Goal: Transaction & Acquisition: Obtain resource

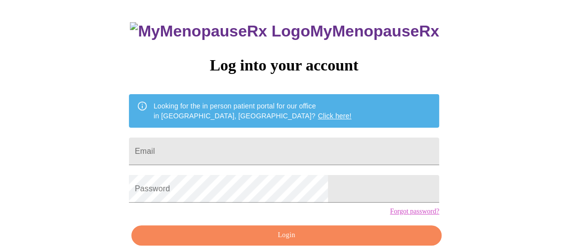
scroll to position [89, 0]
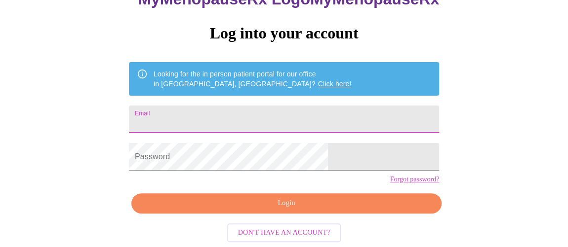
click at [276, 106] on input "Email" at bounding box center [284, 120] width 310 height 28
type input "[EMAIL_ADDRESS][DOMAIN_NAME]"
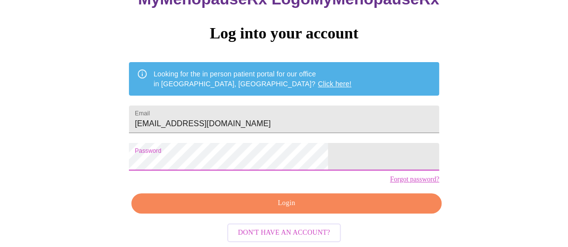
click at [268, 210] on span "Login" at bounding box center [286, 203] width 287 height 12
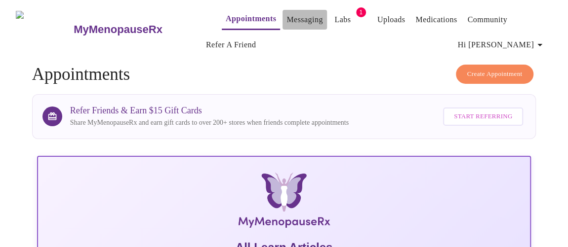
click at [286, 16] on link "Messaging" at bounding box center [304, 20] width 36 height 14
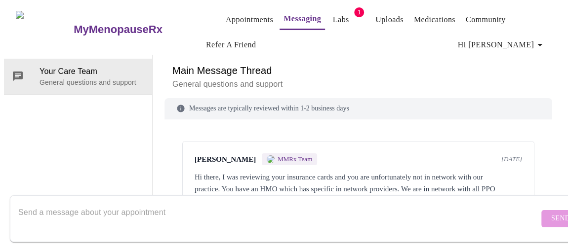
drag, startPoint x: 547, startPoint y: 77, endPoint x: 539, endPoint y: 37, distance: 40.3
click at [539, 55] on div "Main Message Thread General questions and support Messages are typically review…" at bounding box center [358, 138] width 388 height 167
click at [526, 79] on p "General questions and support" at bounding box center [358, 85] width 372 height 12
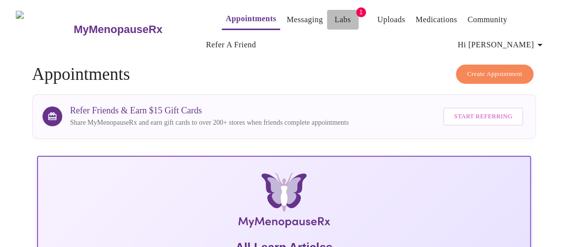
click at [334, 15] on link "Labs" at bounding box center [342, 20] width 16 height 14
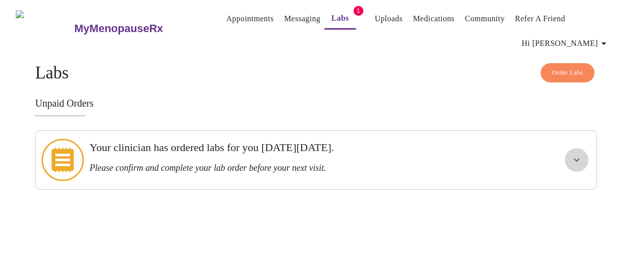
click at [567, 155] on icon "show more" at bounding box center [577, 160] width 12 height 12
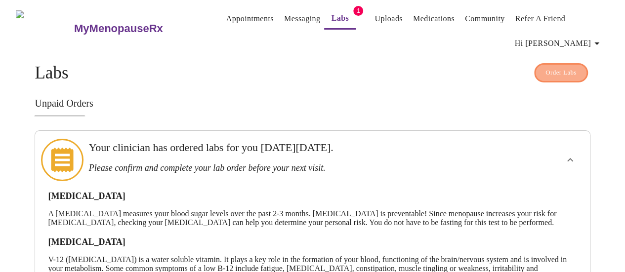
click at [567, 69] on span "Order Labs" at bounding box center [560, 72] width 31 height 11
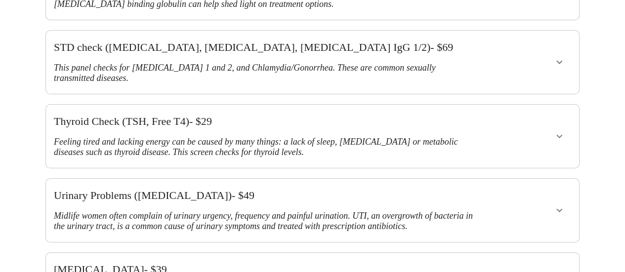
scroll to position [247, 0]
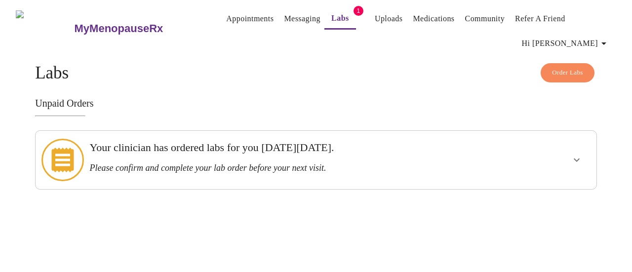
click at [567, 154] on icon "show more" at bounding box center [577, 160] width 12 height 12
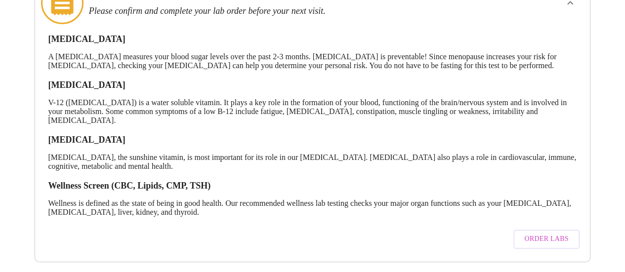
scroll to position [62, 0]
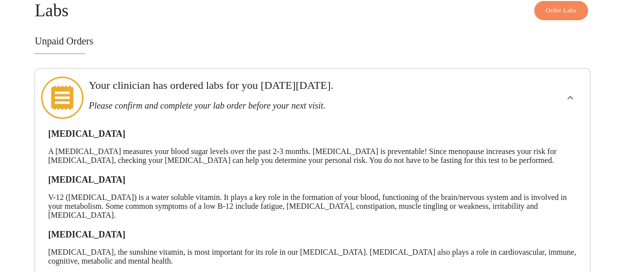
click at [63, 92] on icon at bounding box center [62, 97] width 22 height 25
click at [57, 92] on icon at bounding box center [62, 98] width 42 height 42
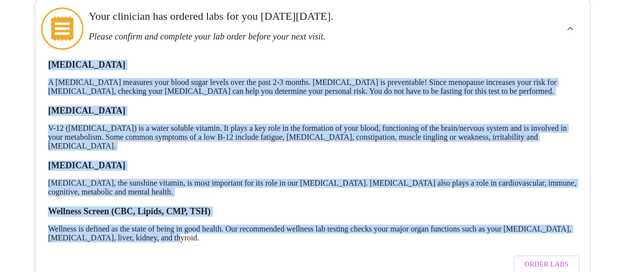
scroll to position [161, 0]
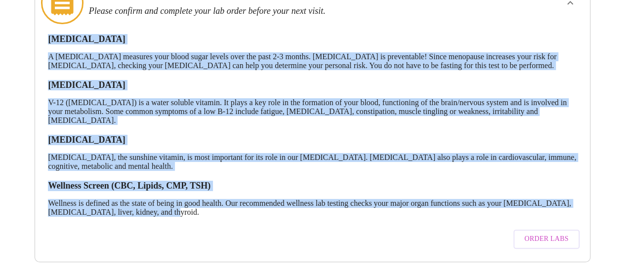
drag, startPoint x: 45, startPoint y: 73, endPoint x: 338, endPoint y: 229, distance: 331.3
click at [338, 229] on div "[MEDICAL_DATA] A [MEDICAL_DATA] measures your blood sugar levels over the past …" at bounding box center [312, 139] width 538 height 230
copy div "[MEDICAL_DATA] A [MEDICAL_DATA] measures your blood sugar levels over the past …"
click at [567, 58] on div "Your clinician has ordered labs for you [DATE][DATE]. Please confirm and comple…" at bounding box center [312, 117] width 555 height 289
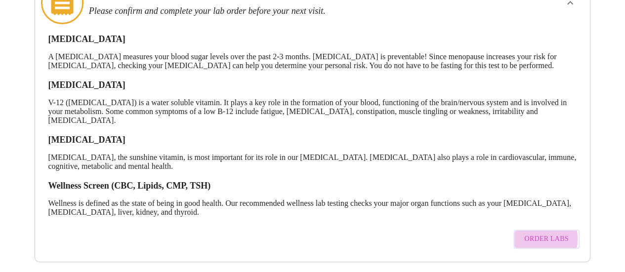
click at [536, 233] on span "Order Labs" at bounding box center [546, 239] width 44 height 12
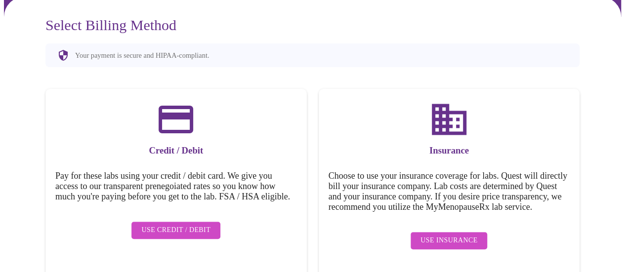
scroll to position [101, 0]
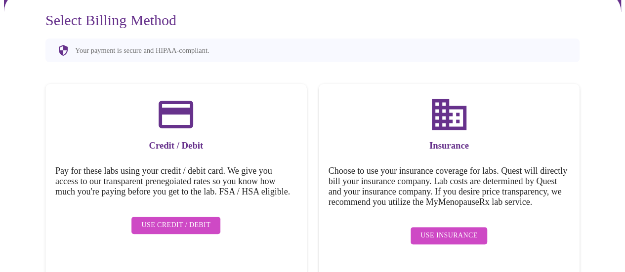
click at [455, 235] on span "Use Insurance" at bounding box center [448, 236] width 57 height 12
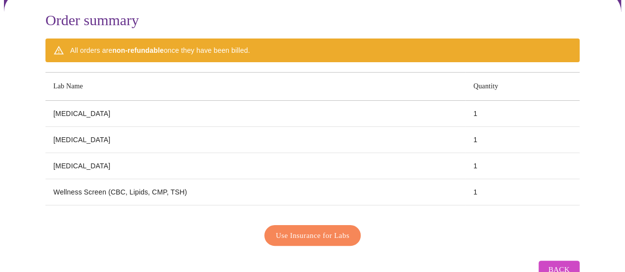
scroll to position [126, 0]
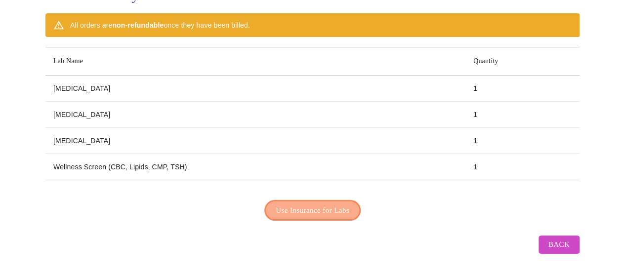
click at [328, 204] on span "Use Insurance for Labs" at bounding box center [313, 210] width 74 height 13
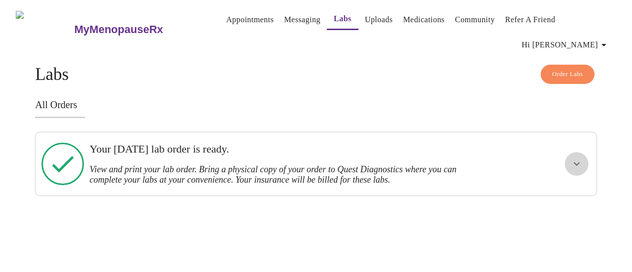
click at [567, 158] on icon "show more" at bounding box center [577, 164] width 12 height 12
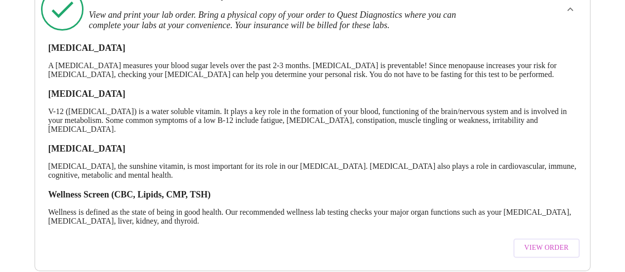
scroll to position [173, 0]
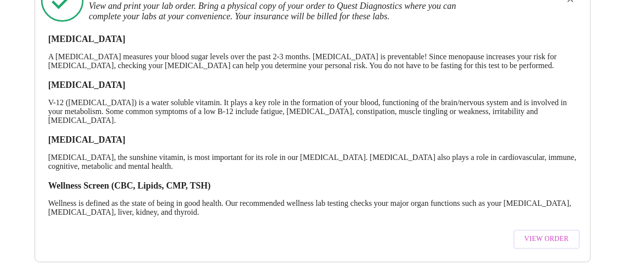
click at [553, 233] on span "View Order" at bounding box center [546, 239] width 44 height 12
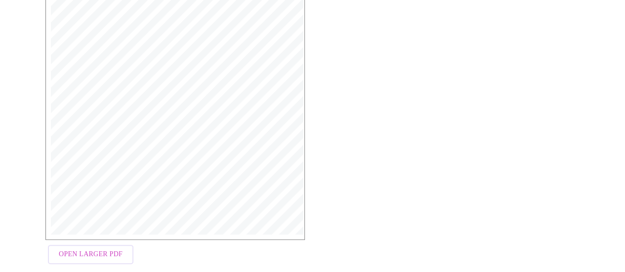
scroll to position [317, 0]
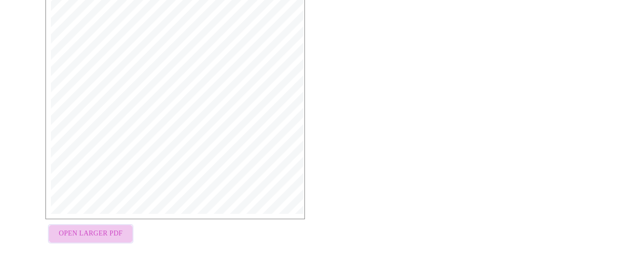
click at [95, 237] on span "Open Larger PDF" at bounding box center [91, 234] width 64 height 12
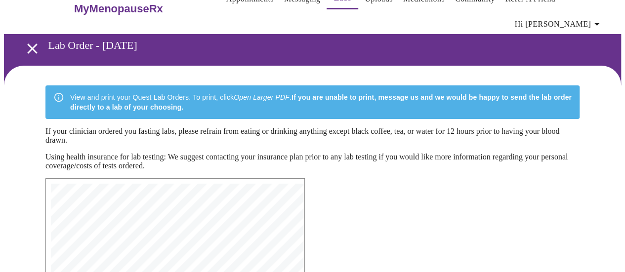
scroll to position [0, 0]
